Goal: Information Seeking & Learning: Learn about a topic

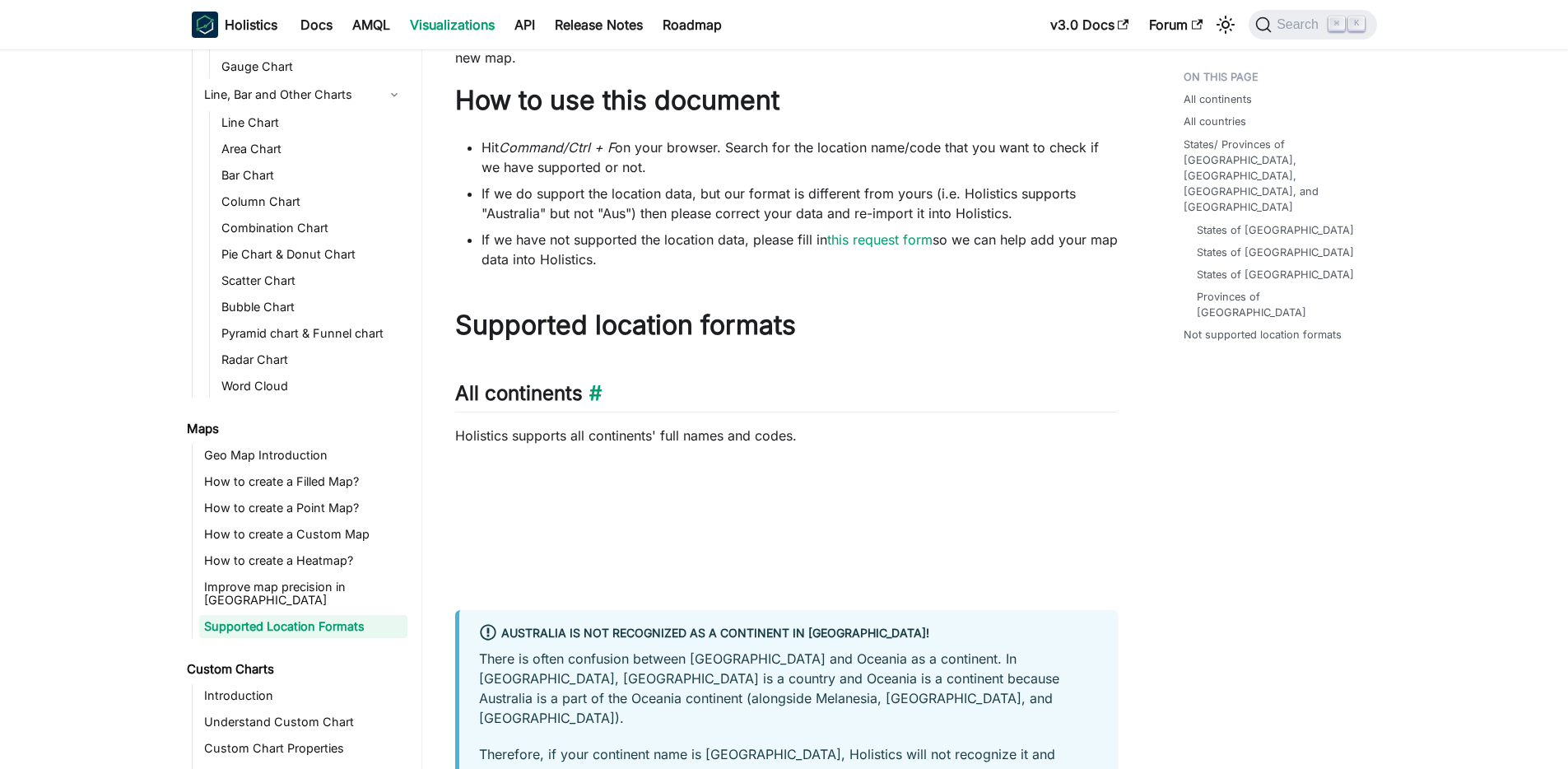
scroll to position [83, 0]
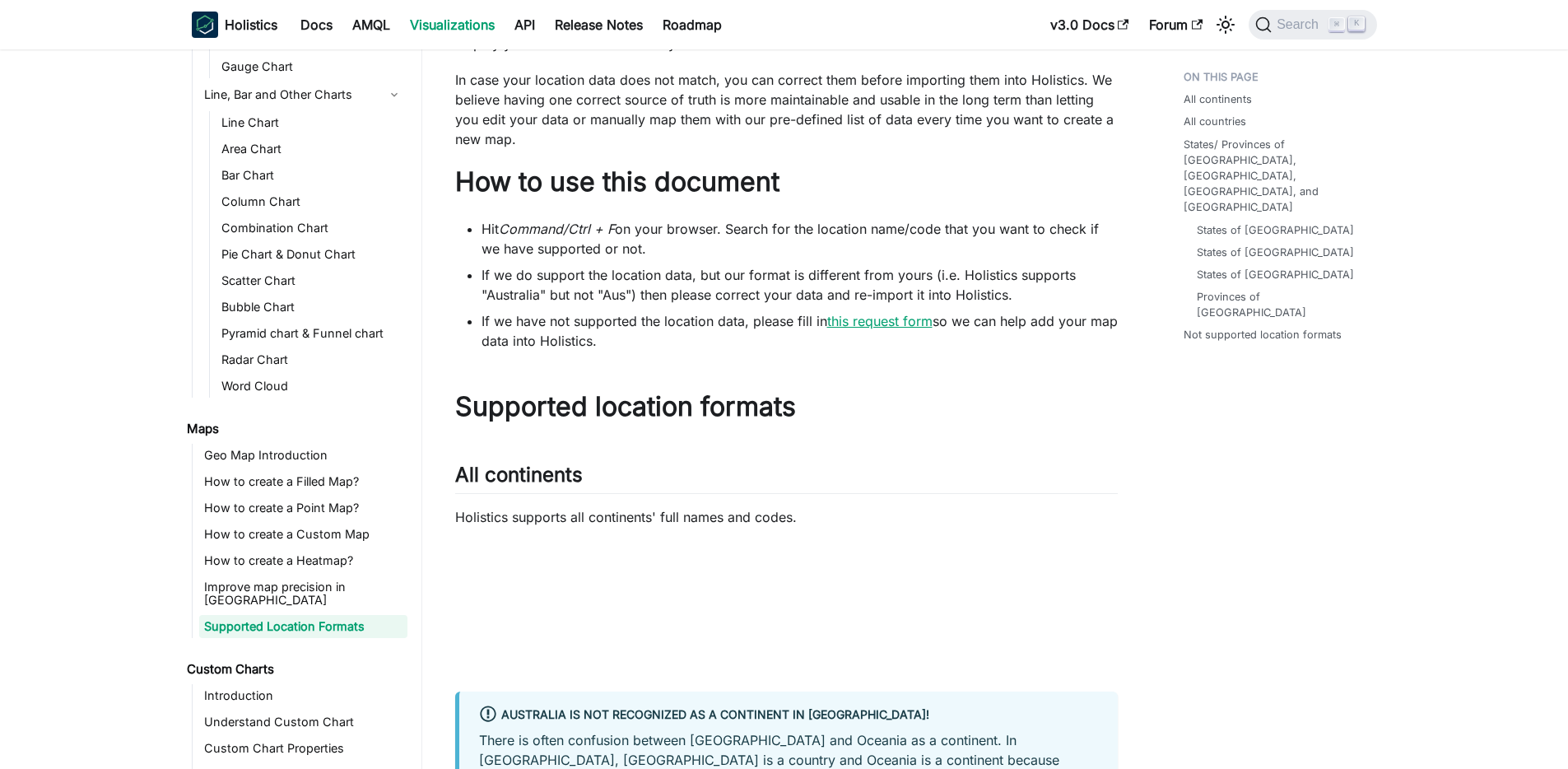
click at [906, 318] on link "this request form" at bounding box center [880, 321] width 106 height 17
click at [345, 448] on link "Geo Map Introduction" at bounding box center [303, 455] width 208 height 23
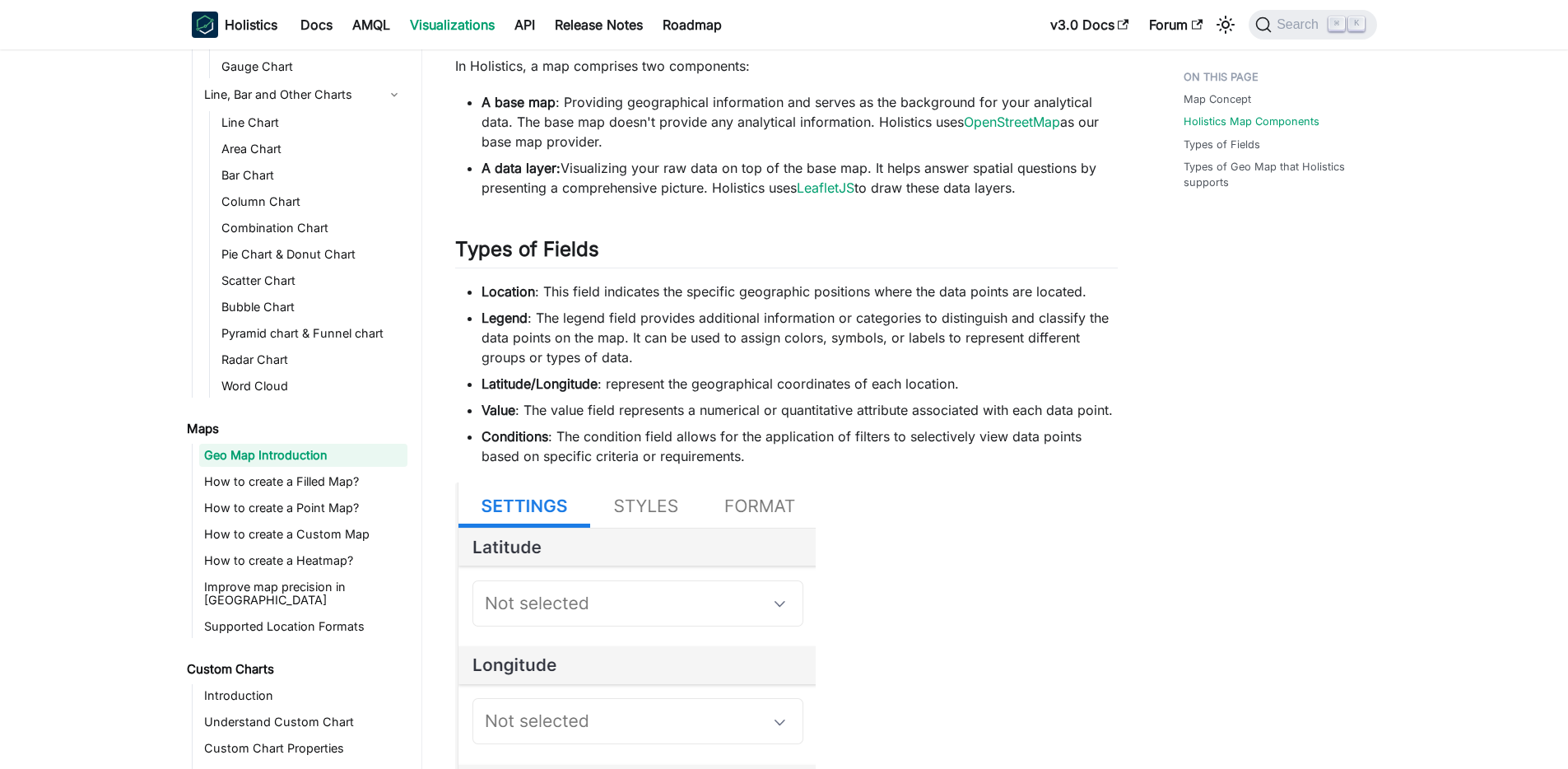
scroll to position [1422, 0]
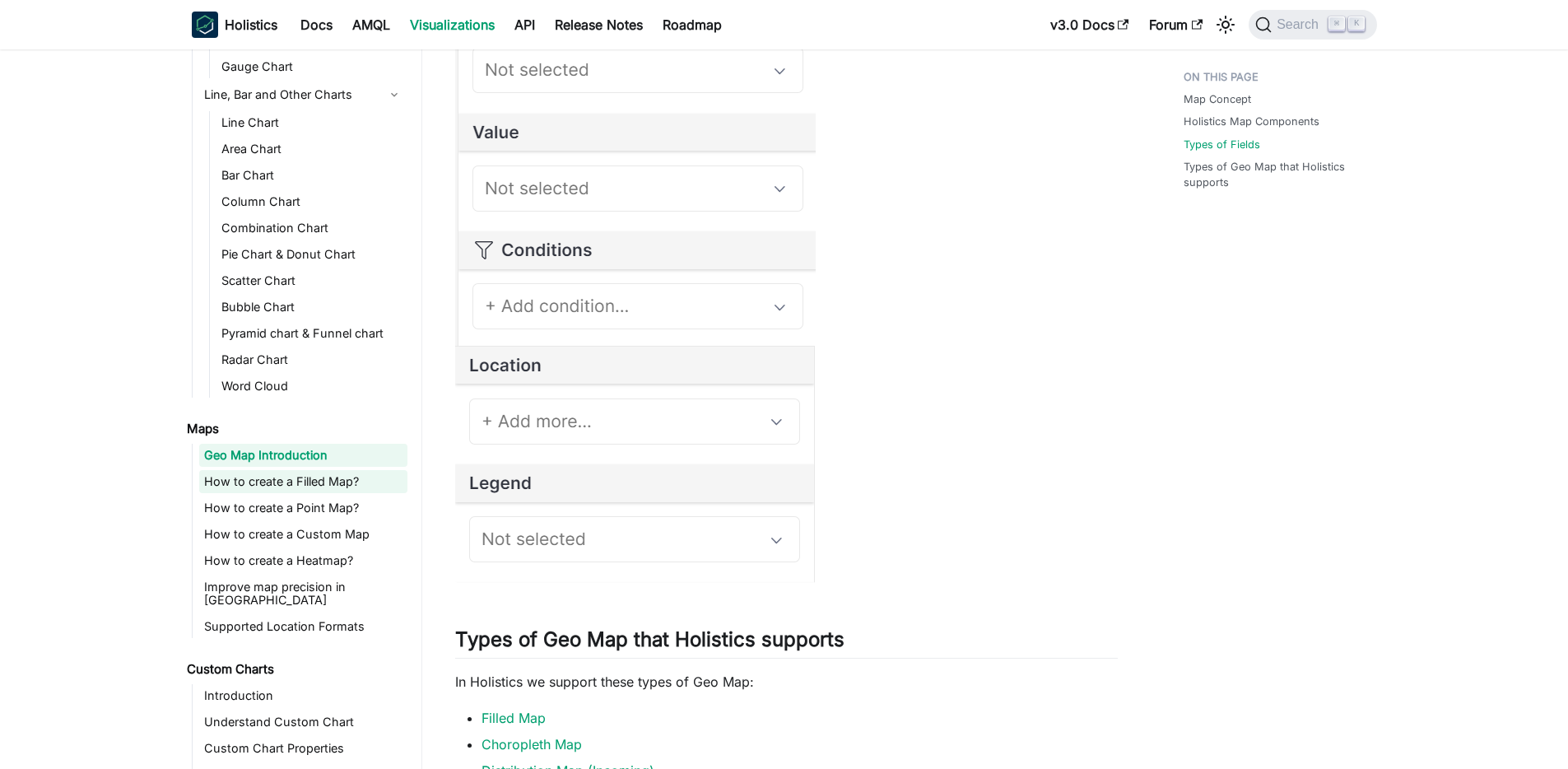
click at [308, 482] on link "How to create a Filled Map?" at bounding box center [303, 481] width 208 height 23
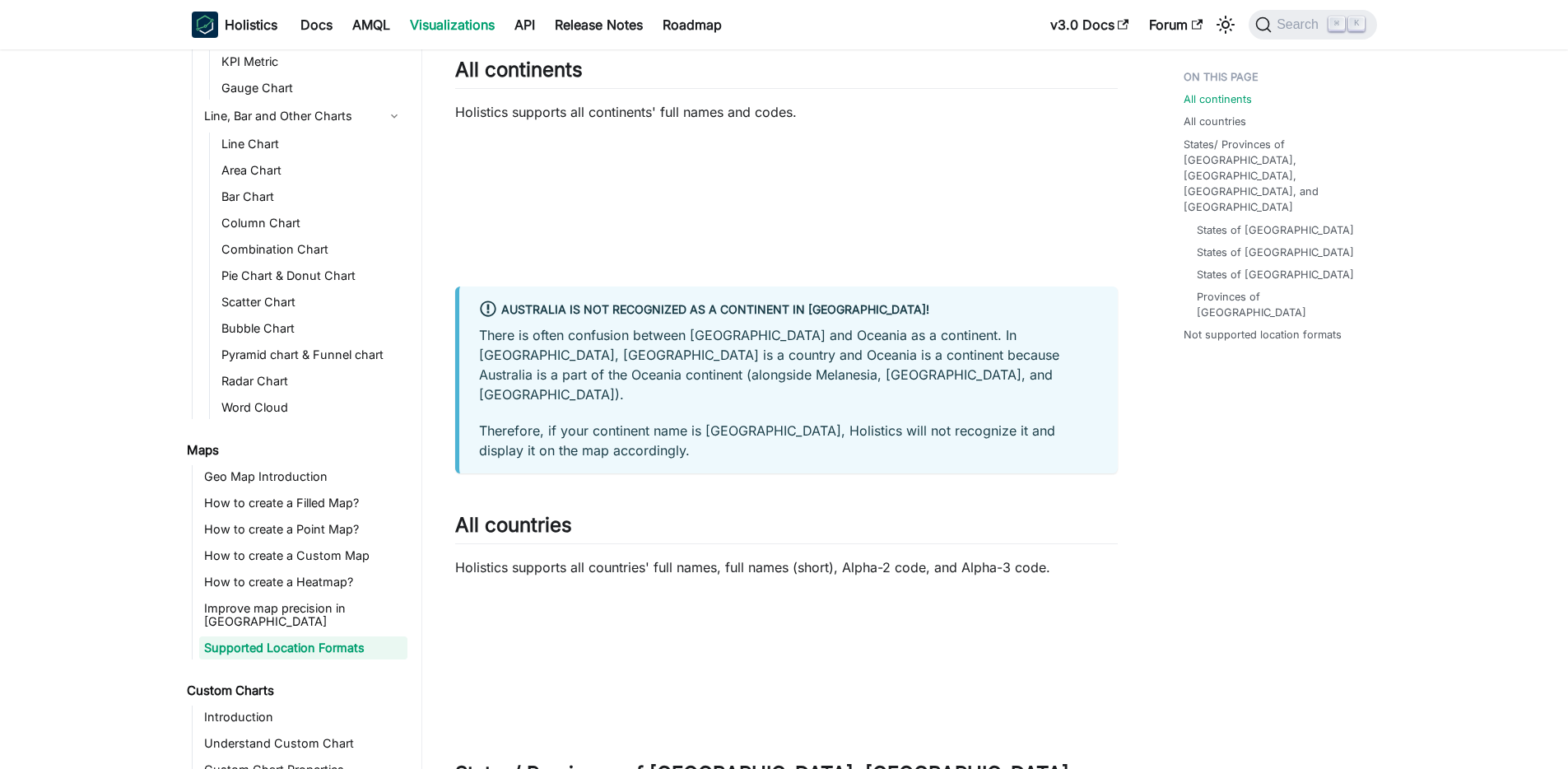
scroll to position [324, 0]
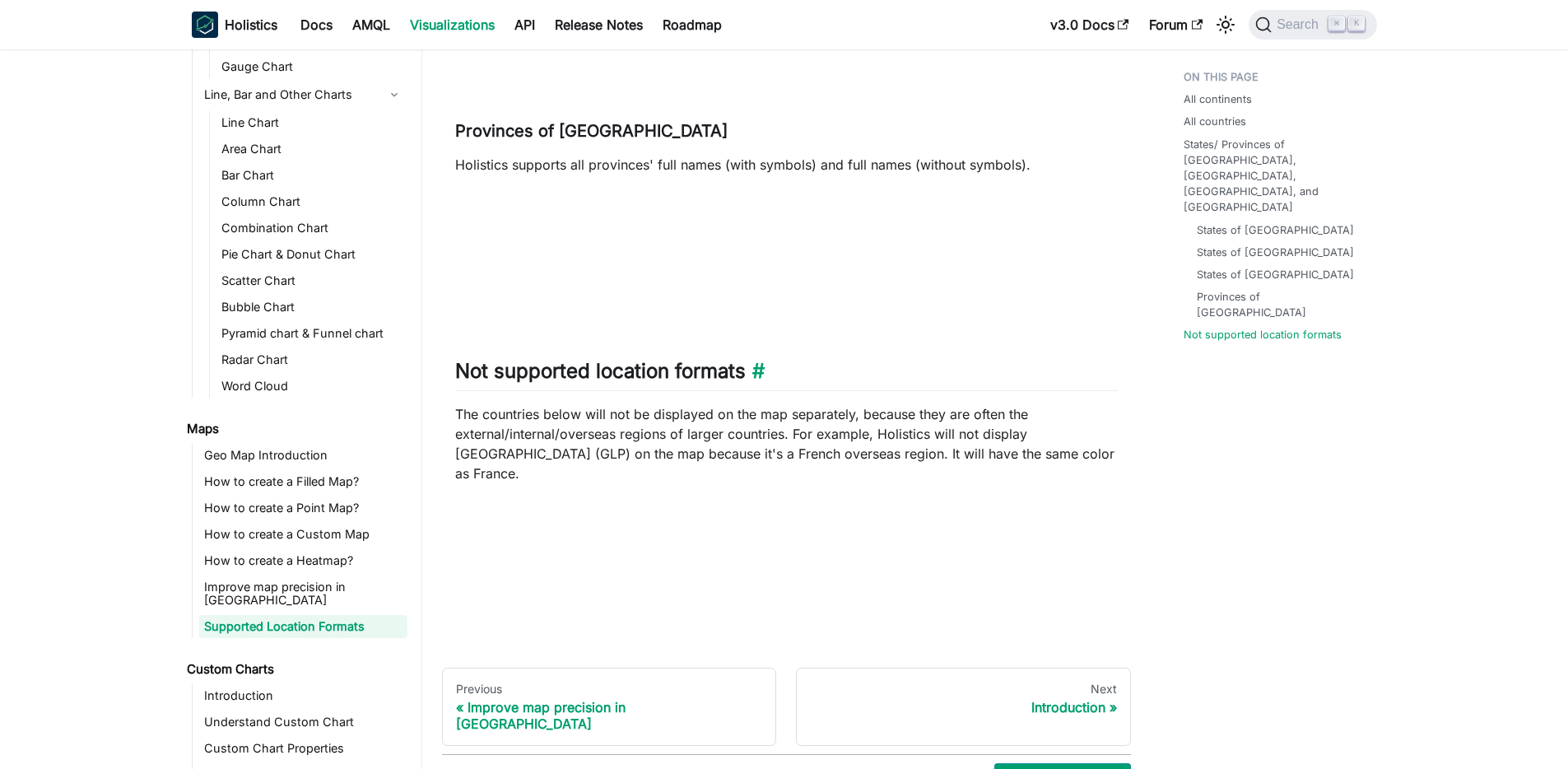
scroll to position [2007, 0]
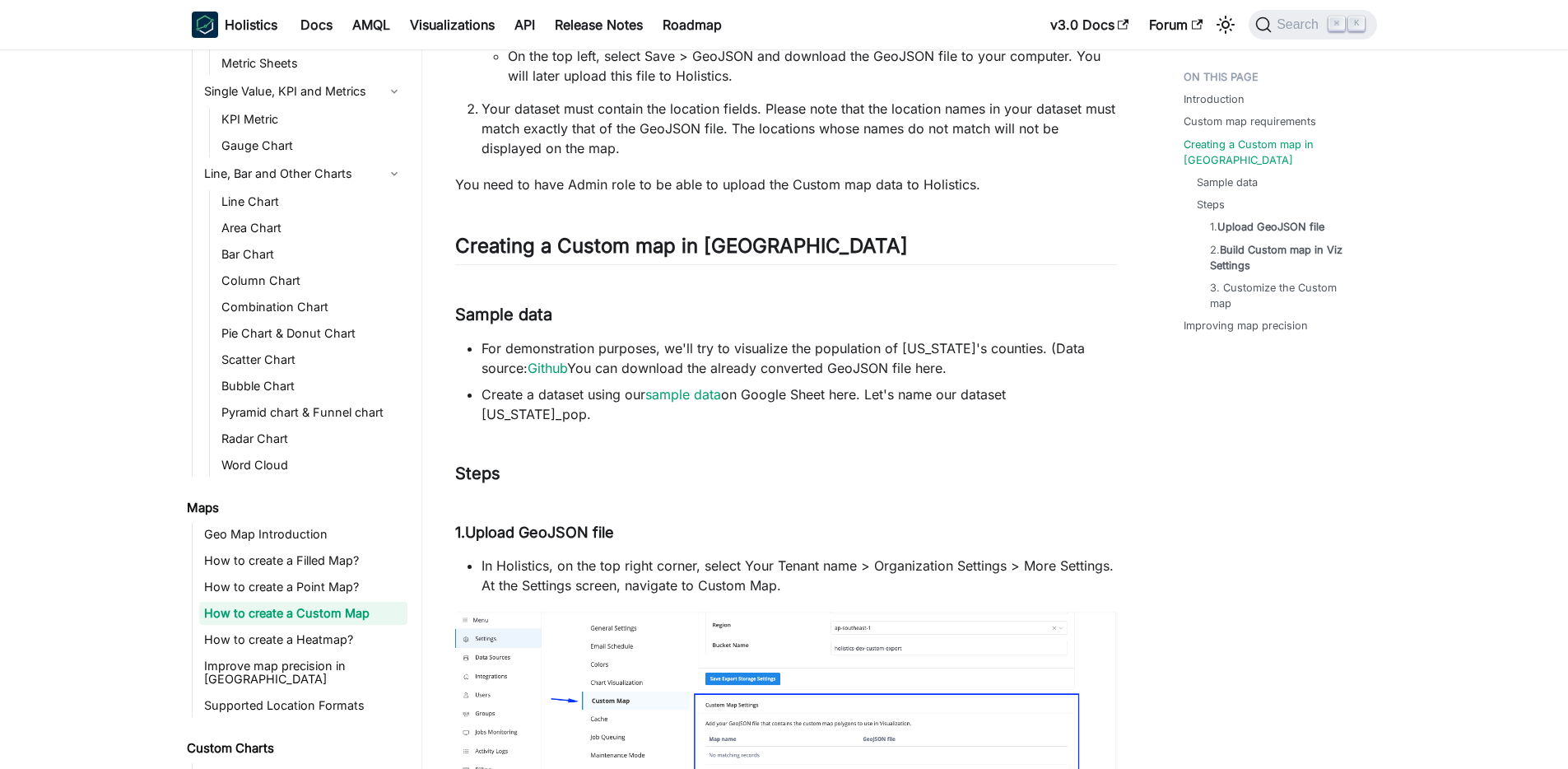
scroll to position [963, 0]
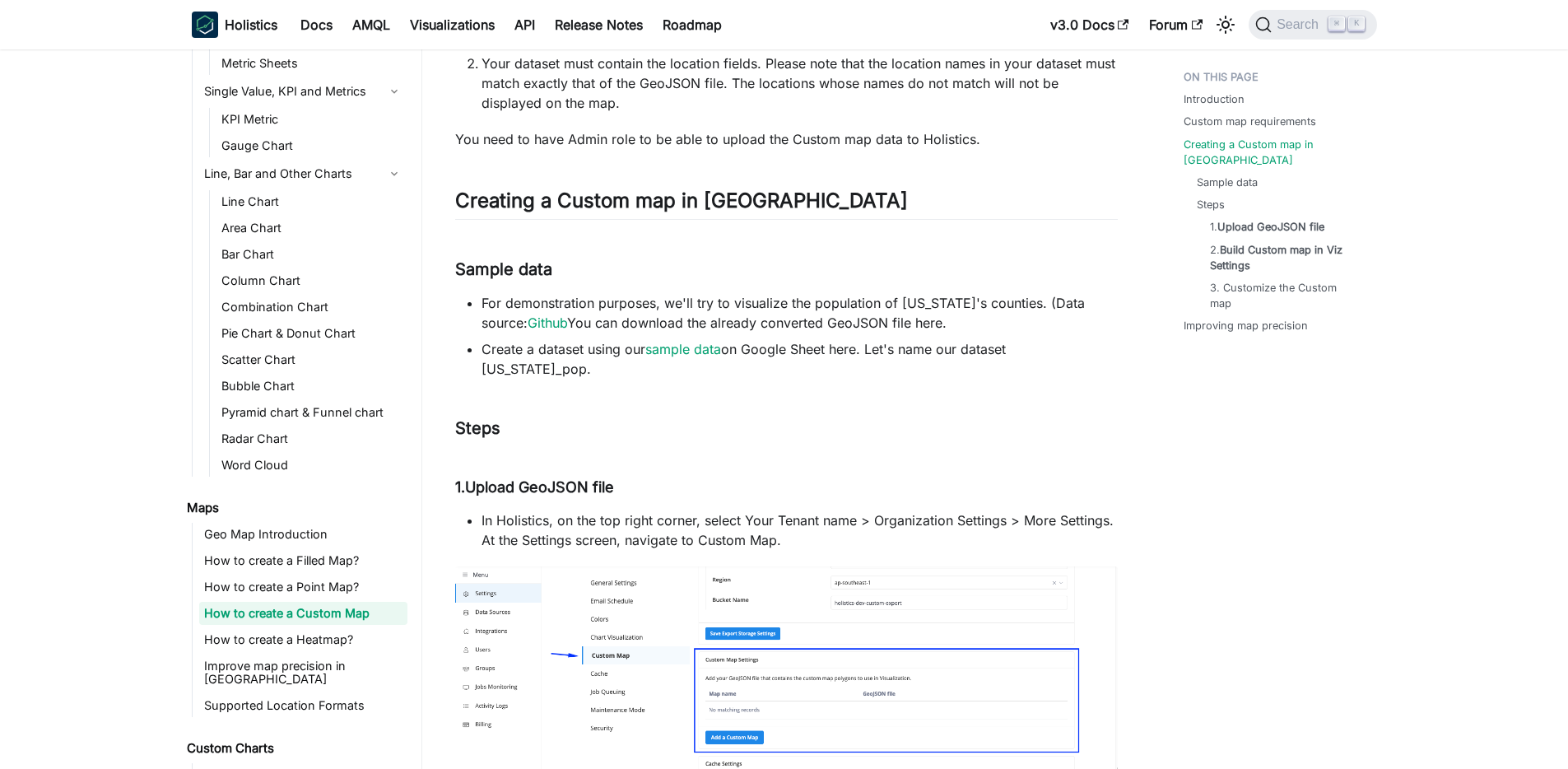
click at [1071, 306] on li "For demonstration purposes, we'll try to visualize the population of Alabama's …" at bounding box center [799, 313] width 637 height 39
click at [528, 328] on link "Github" at bounding box center [548, 323] width 39 height 17
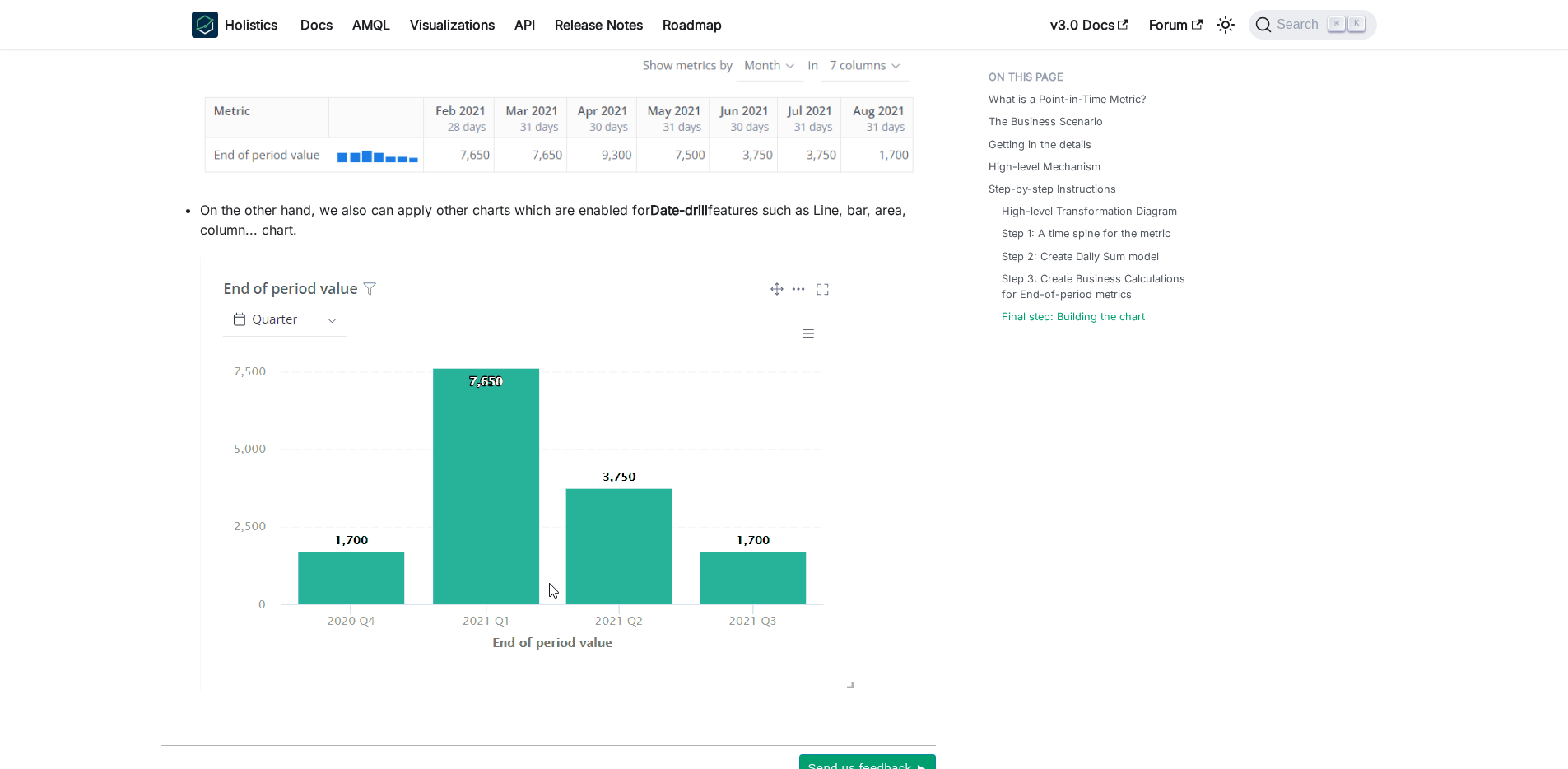
scroll to position [5446, 0]
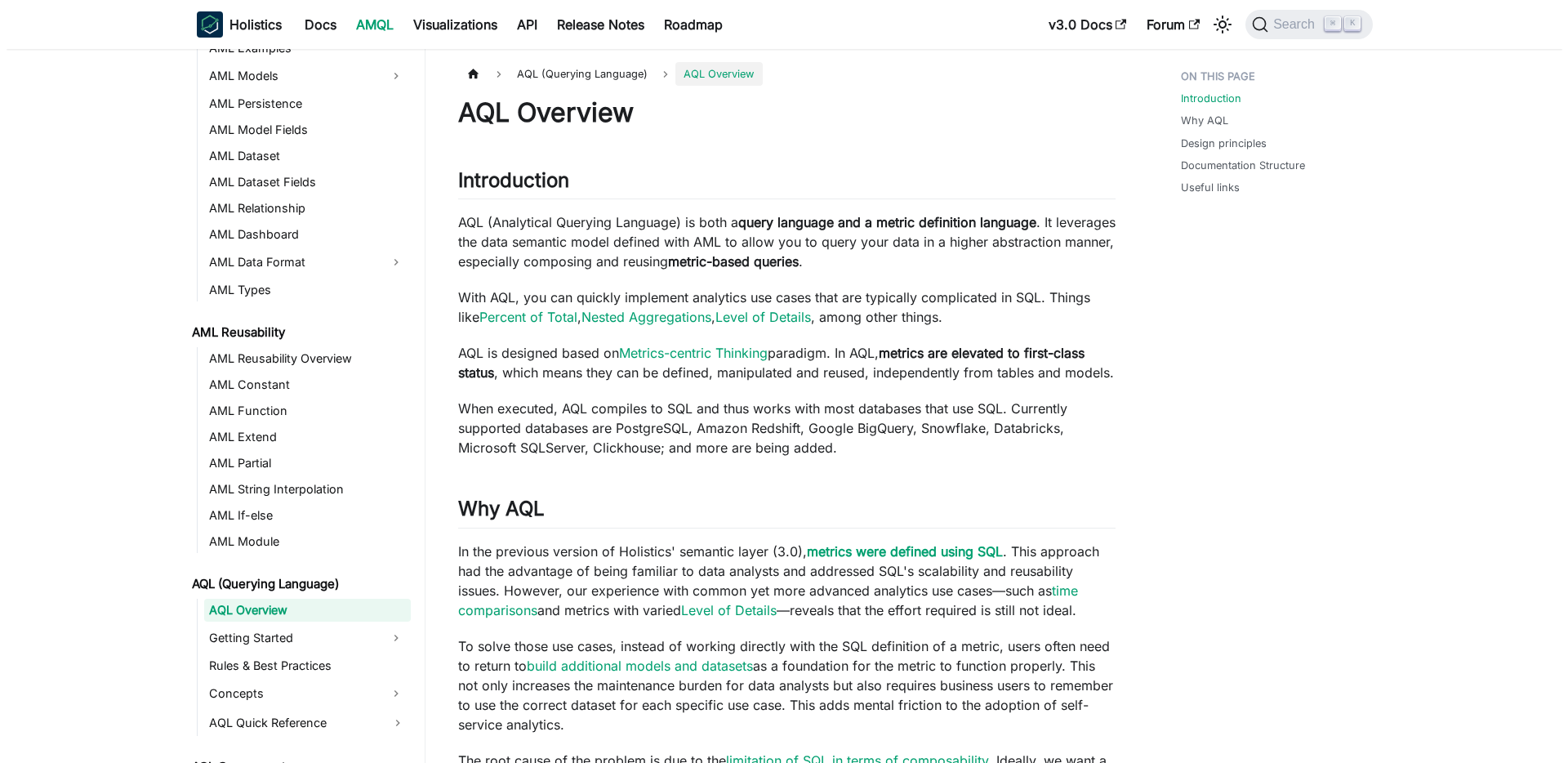
scroll to position [204, 0]
click at [1253, 19] on icon "Search (Command+K)" at bounding box center [1254, 25] width 17 height 17
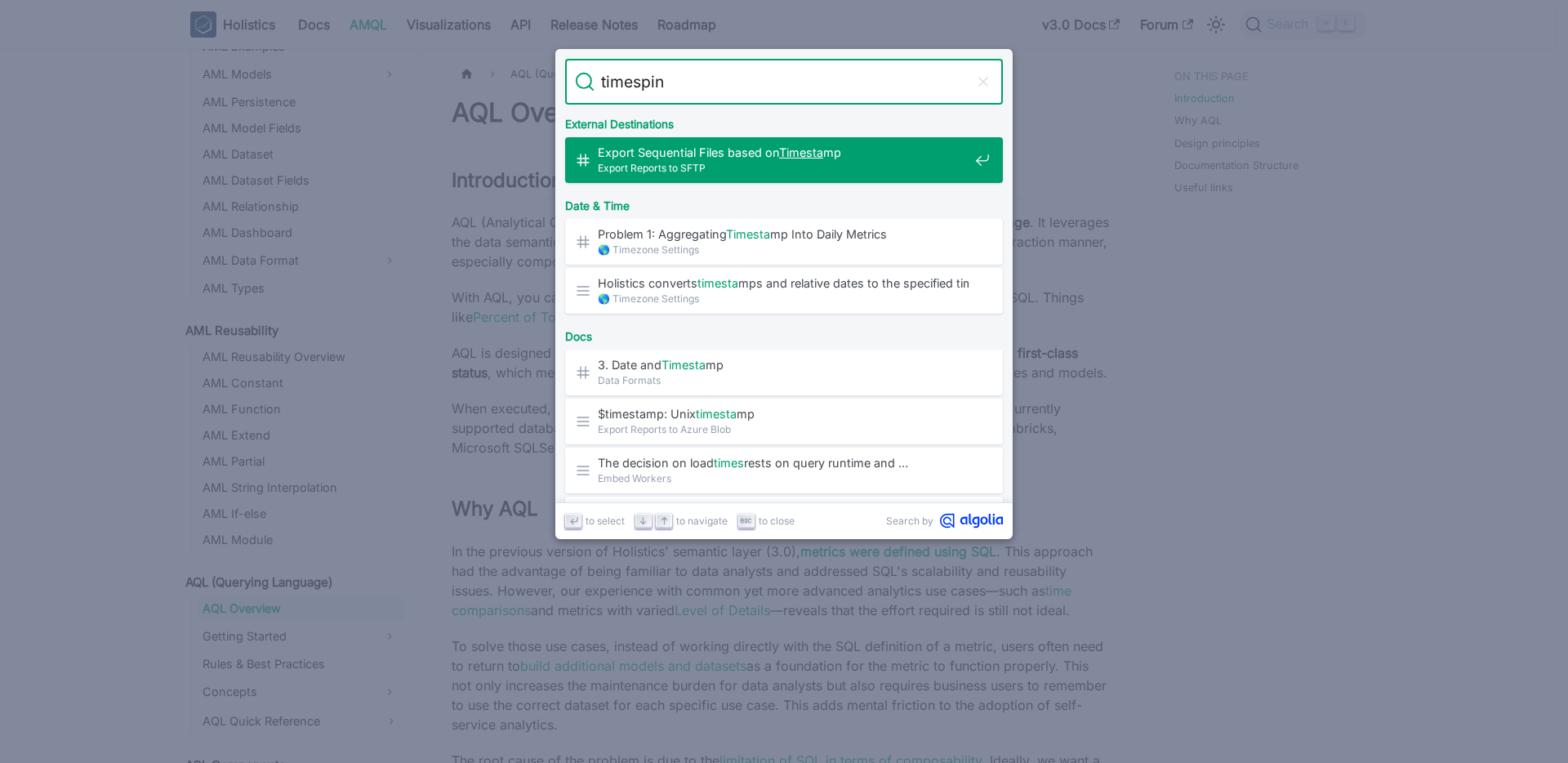
type input "timespine"
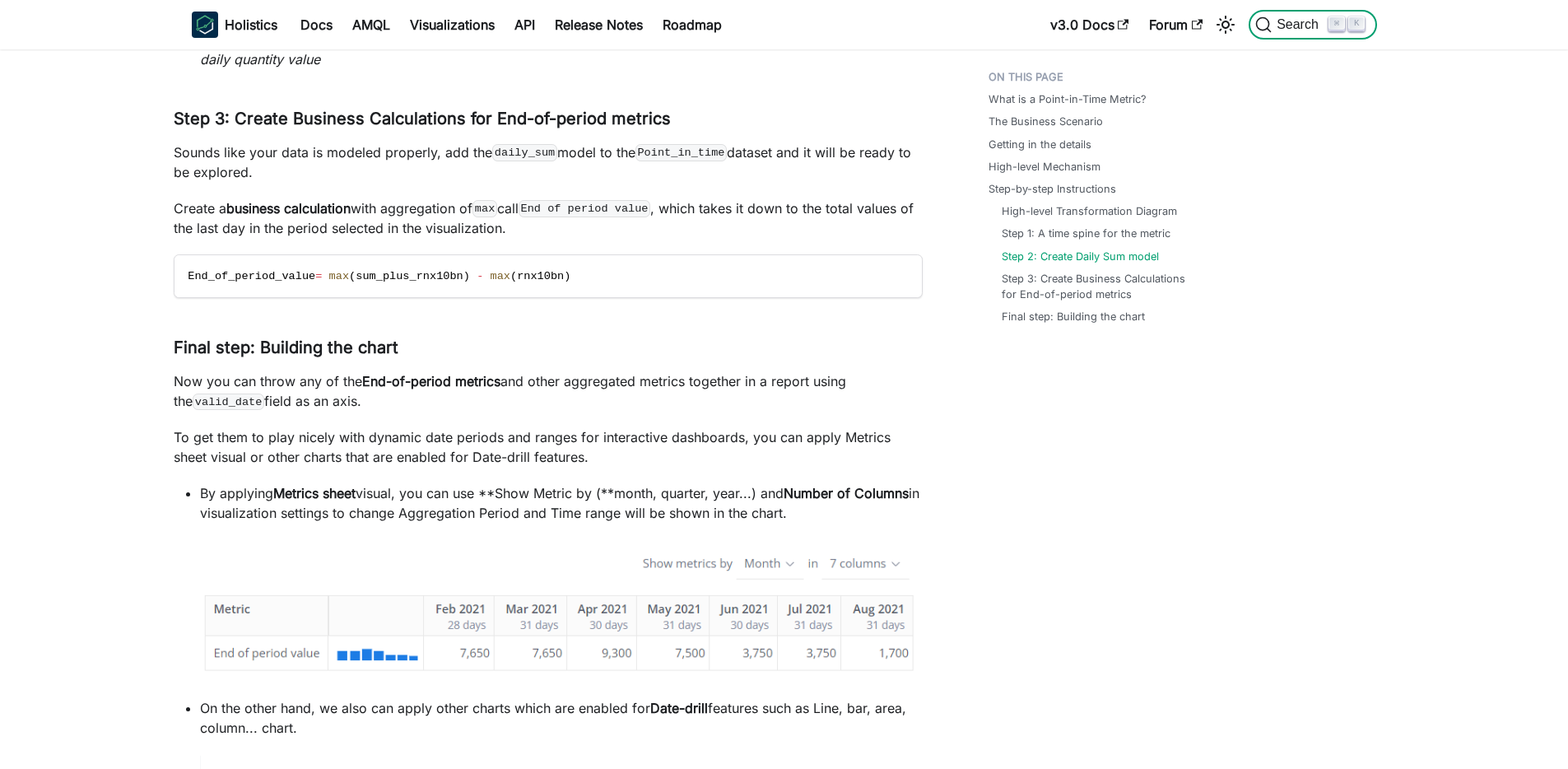
scroll to position [5446, 0]
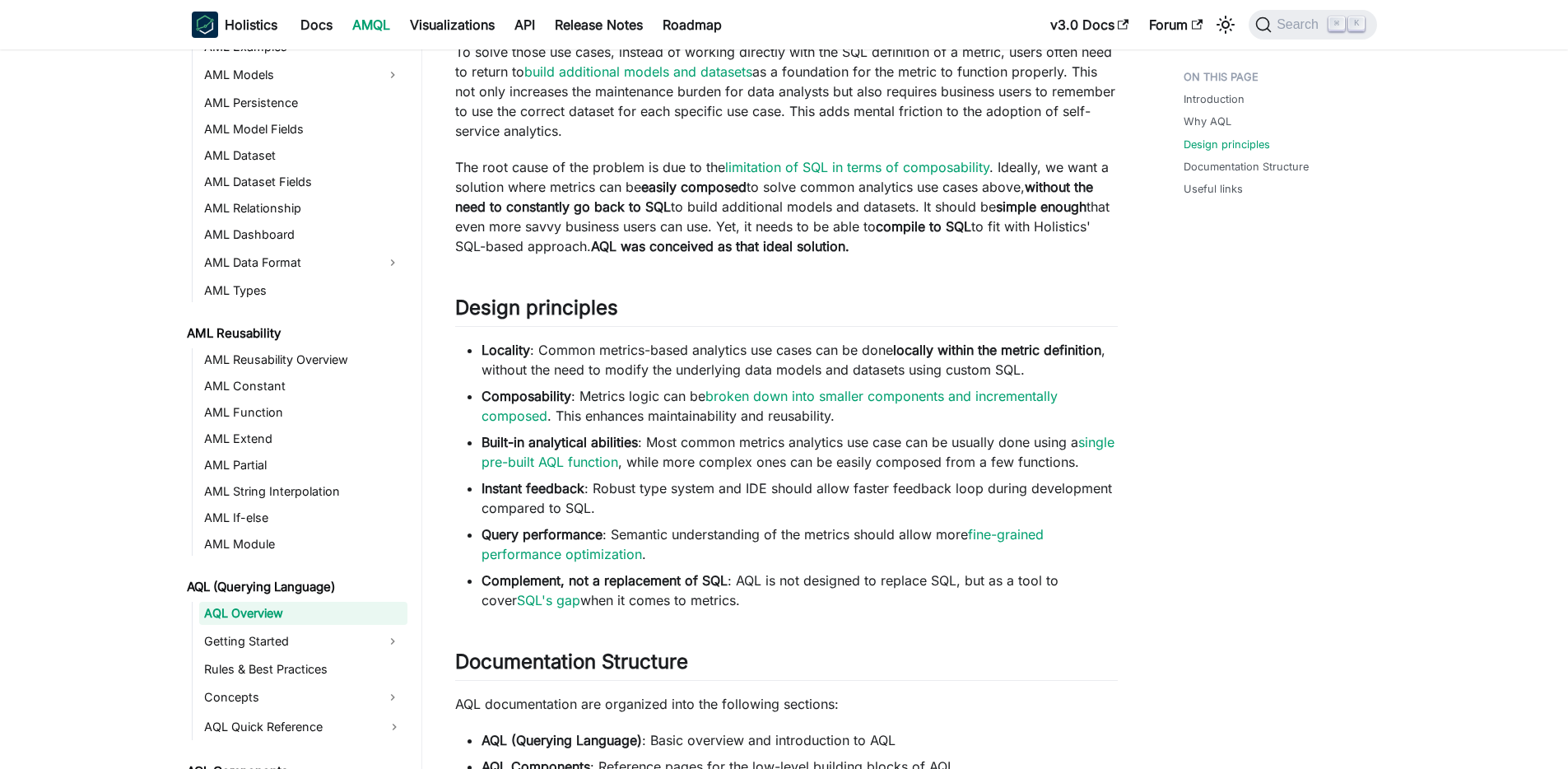
scroll to position [694, 0]
